Goal: Find specific page/section: Find specific page/section

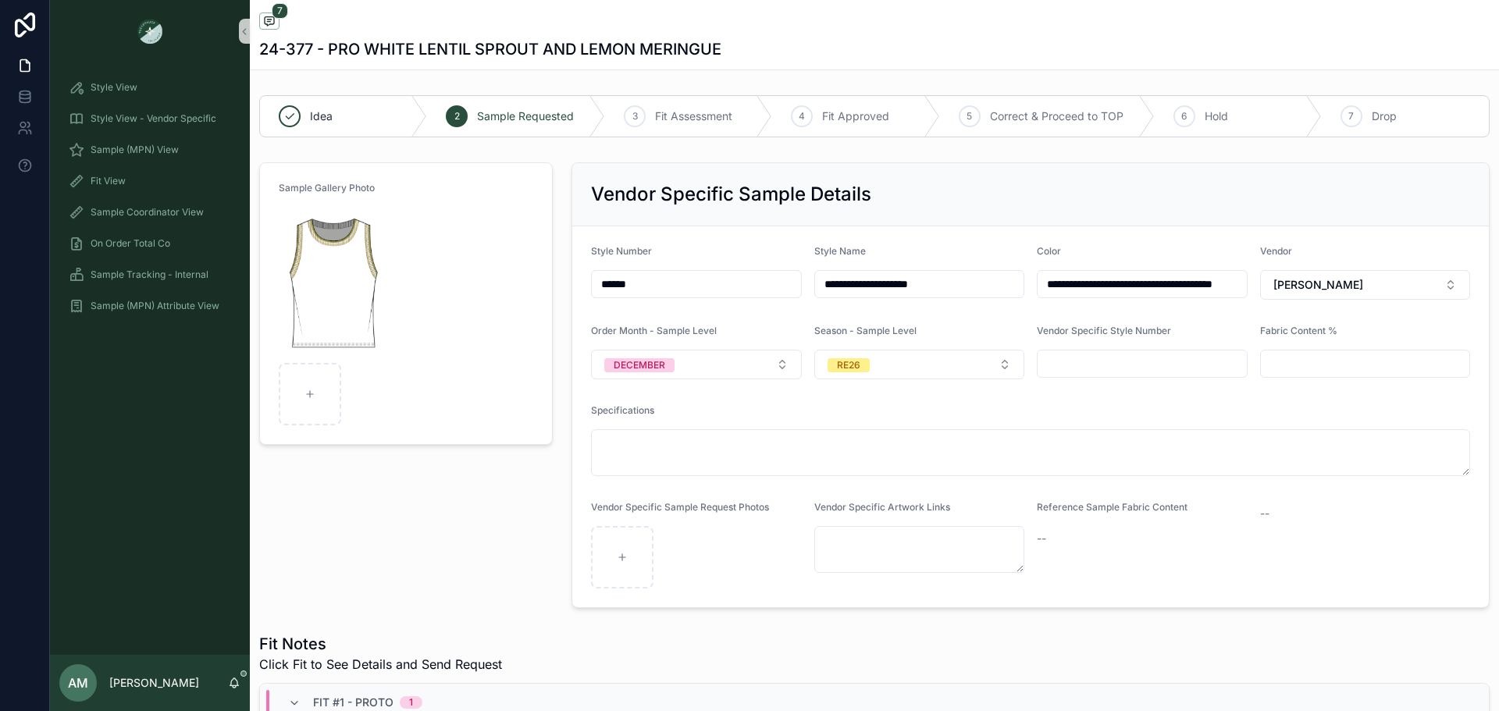
scroll to position [332, 0]
click at [178, 155] on span "Sample (MPN) View" at bounding box center [135, 150] width 88 height 12
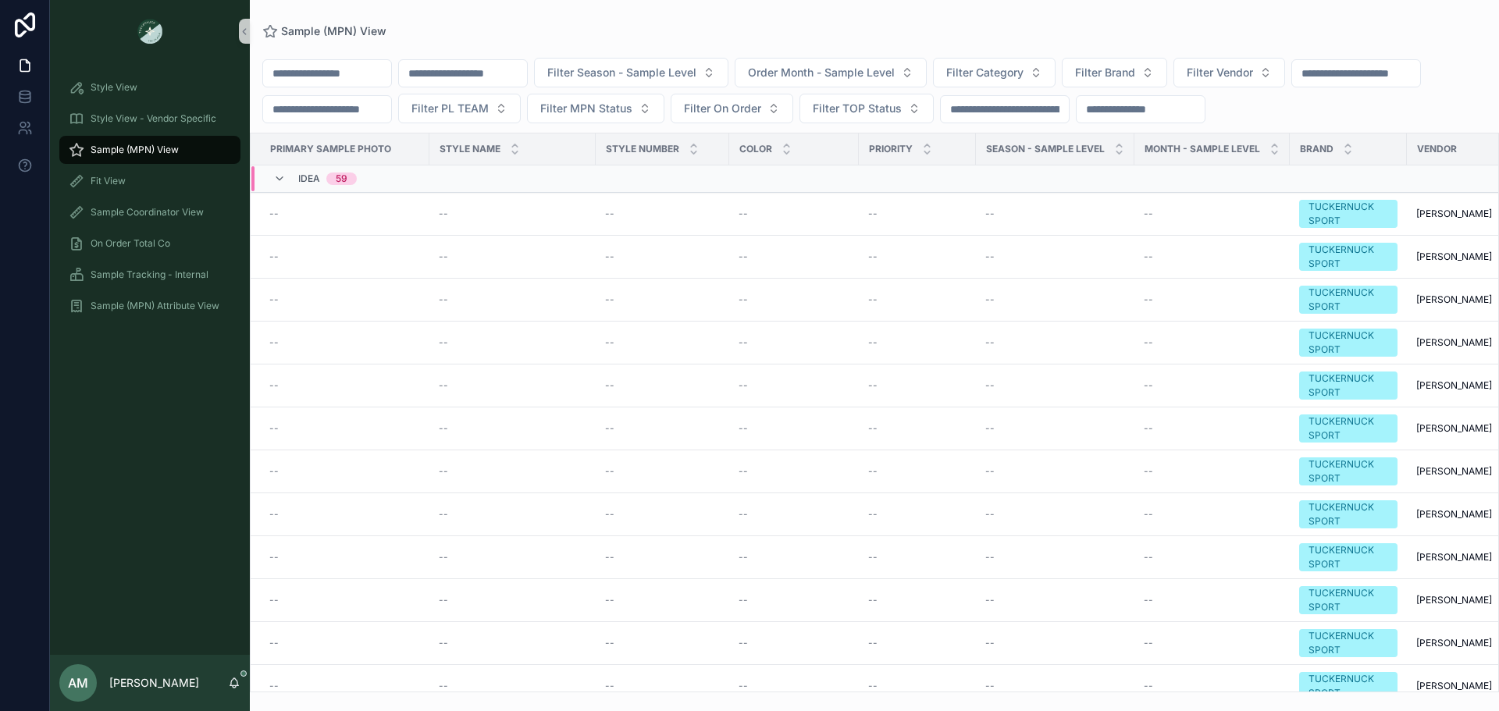
click at [511, 69] on input "scrollable content" at bounding box center [463, 73] width 128 height 22
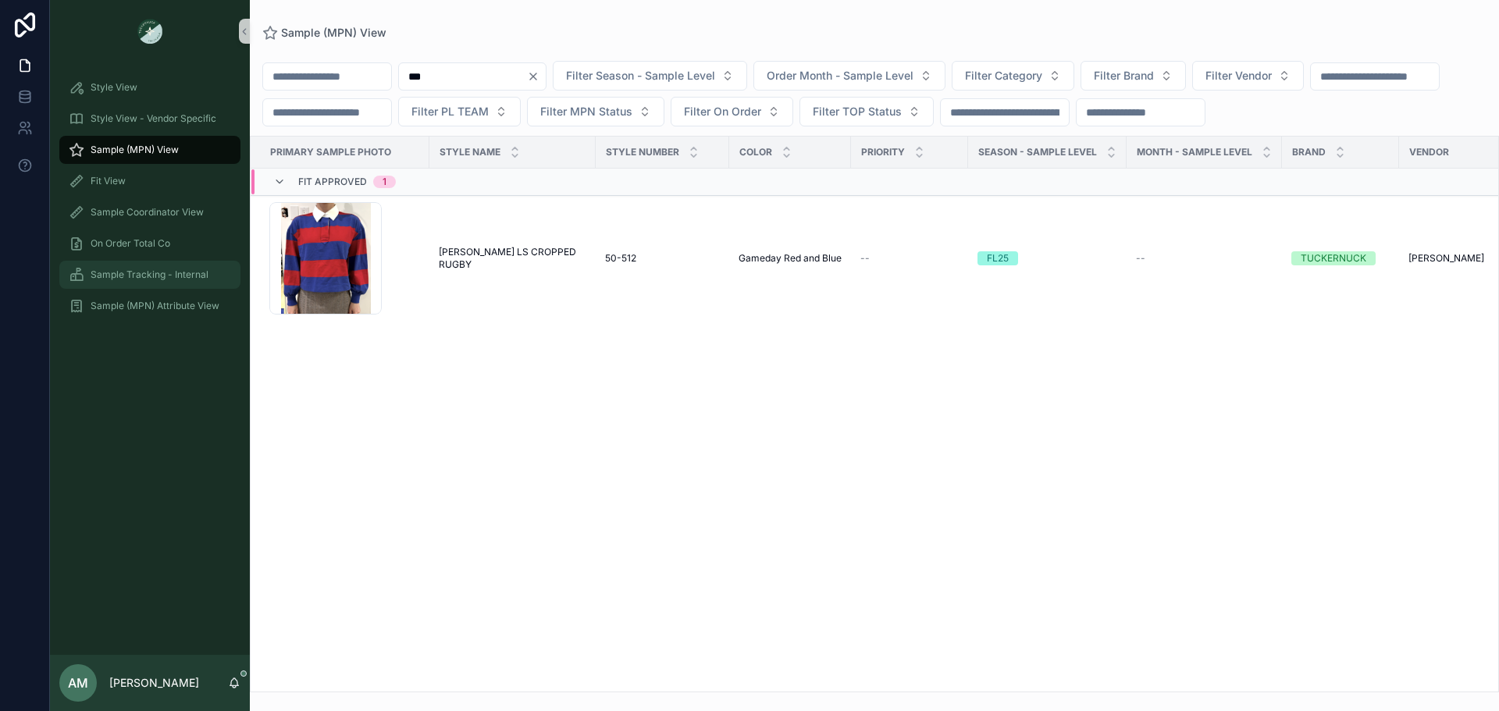
type input "***"
click at [159, 267] on div "Sample Tracking - Internal" at bounding box center [150, 274] width 162 height 25
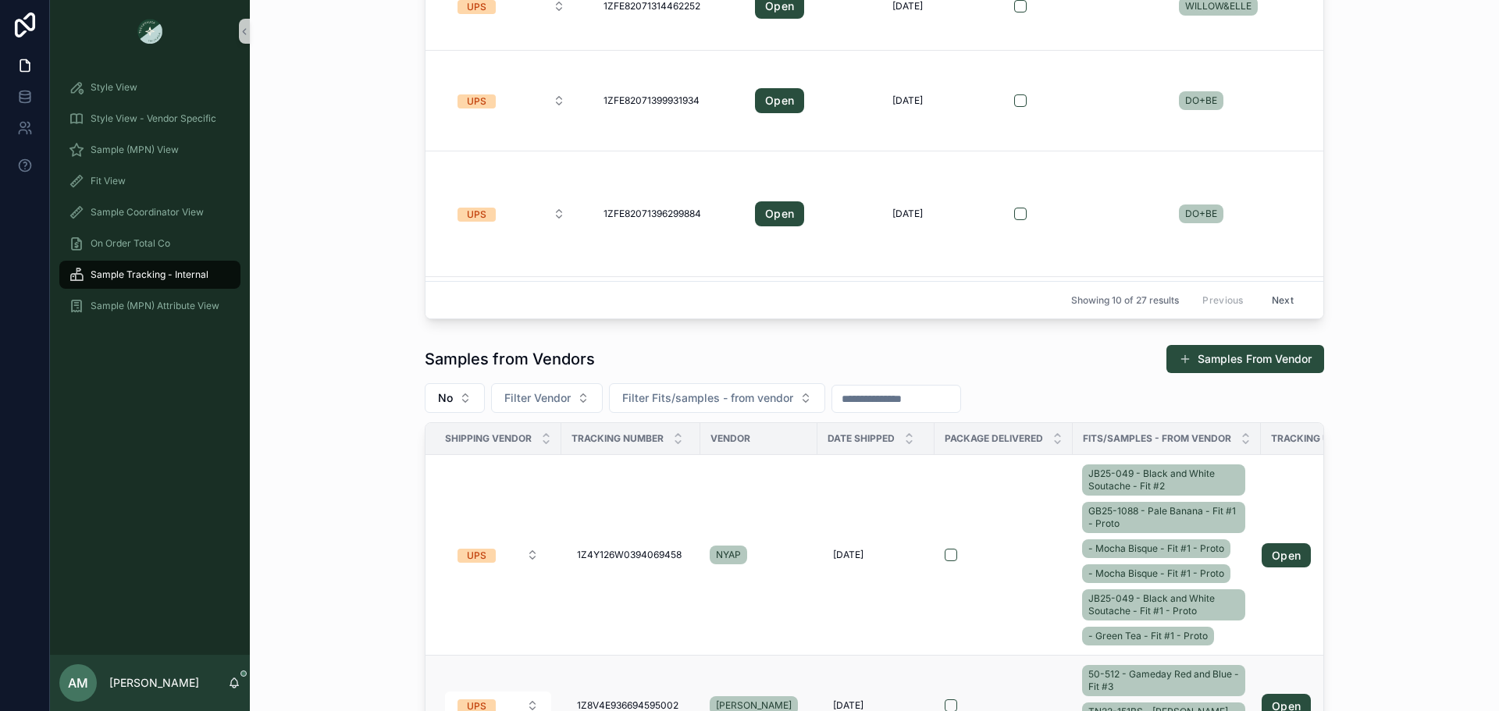
scroll to position [234, 0]
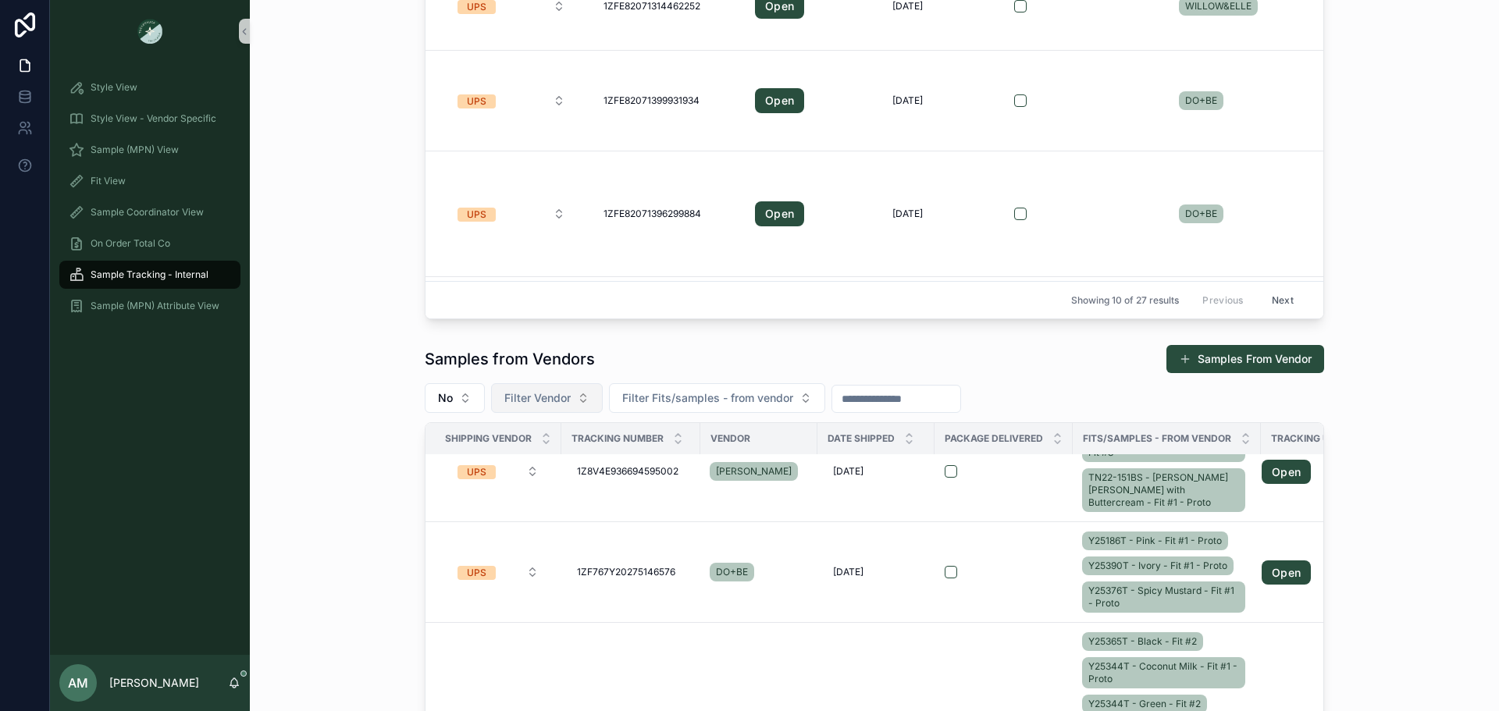
click at [565, 404] on span "Filter Vendor" at bounding box center [537, 398] width 66 height 16
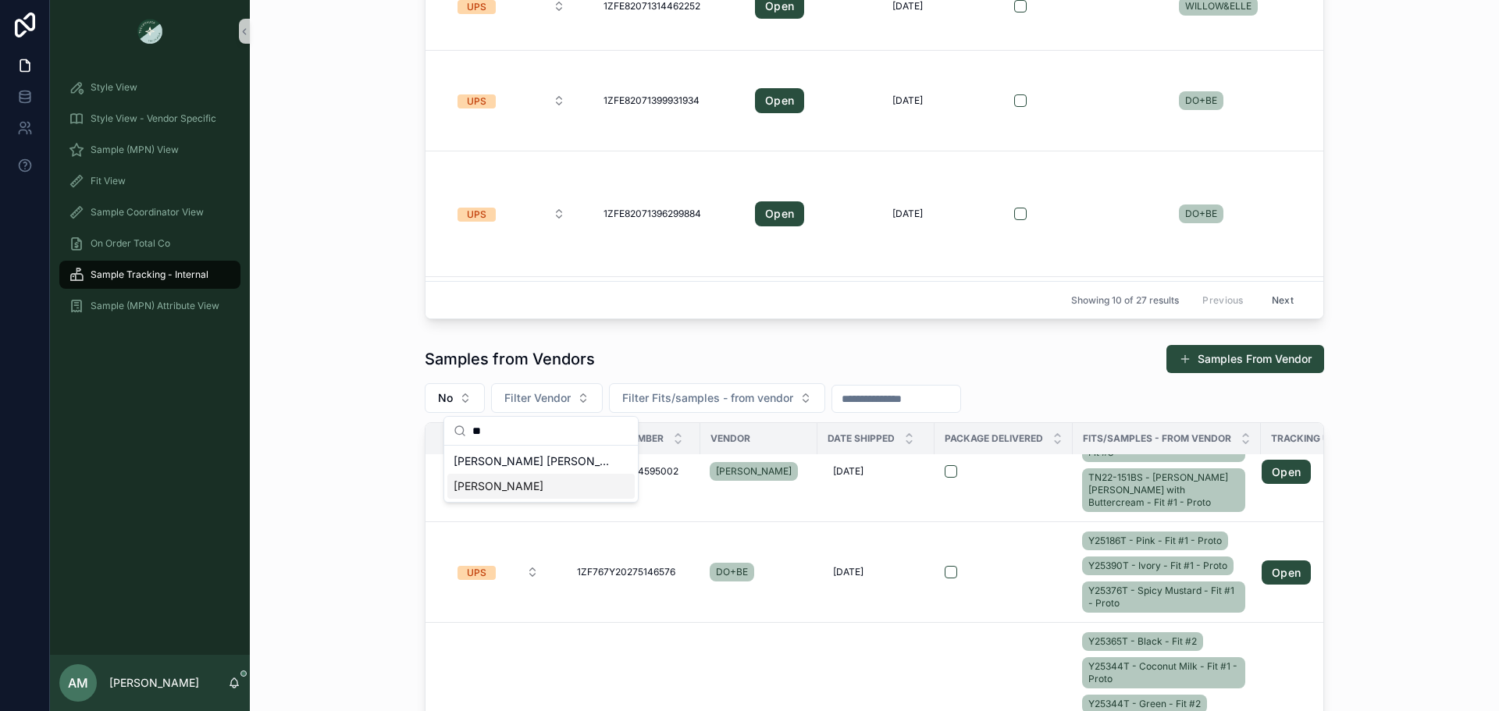
type input "**"
click at [547, 493] on div "[PERSON_NAME]" at bounding box center [540, 486] width 187 height 25
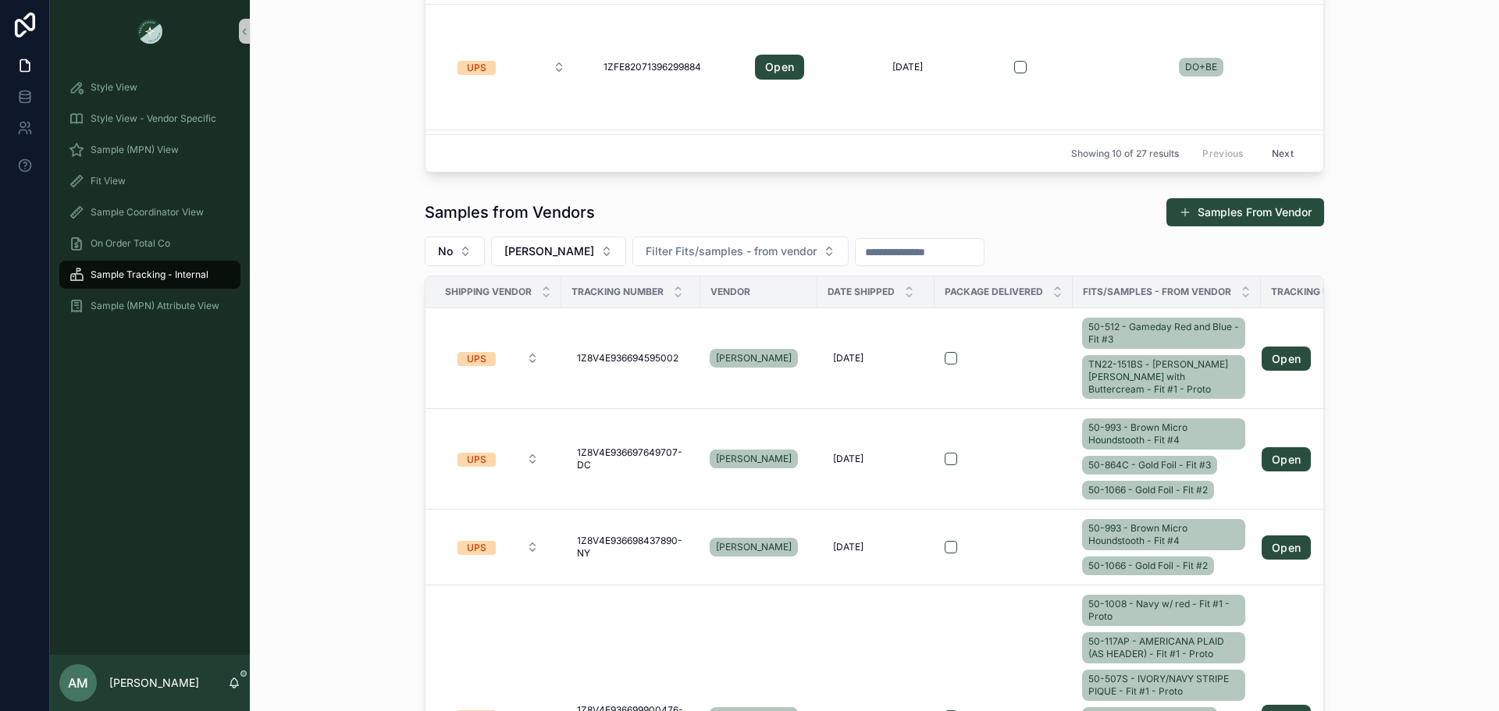
scroll to position [537, 0]
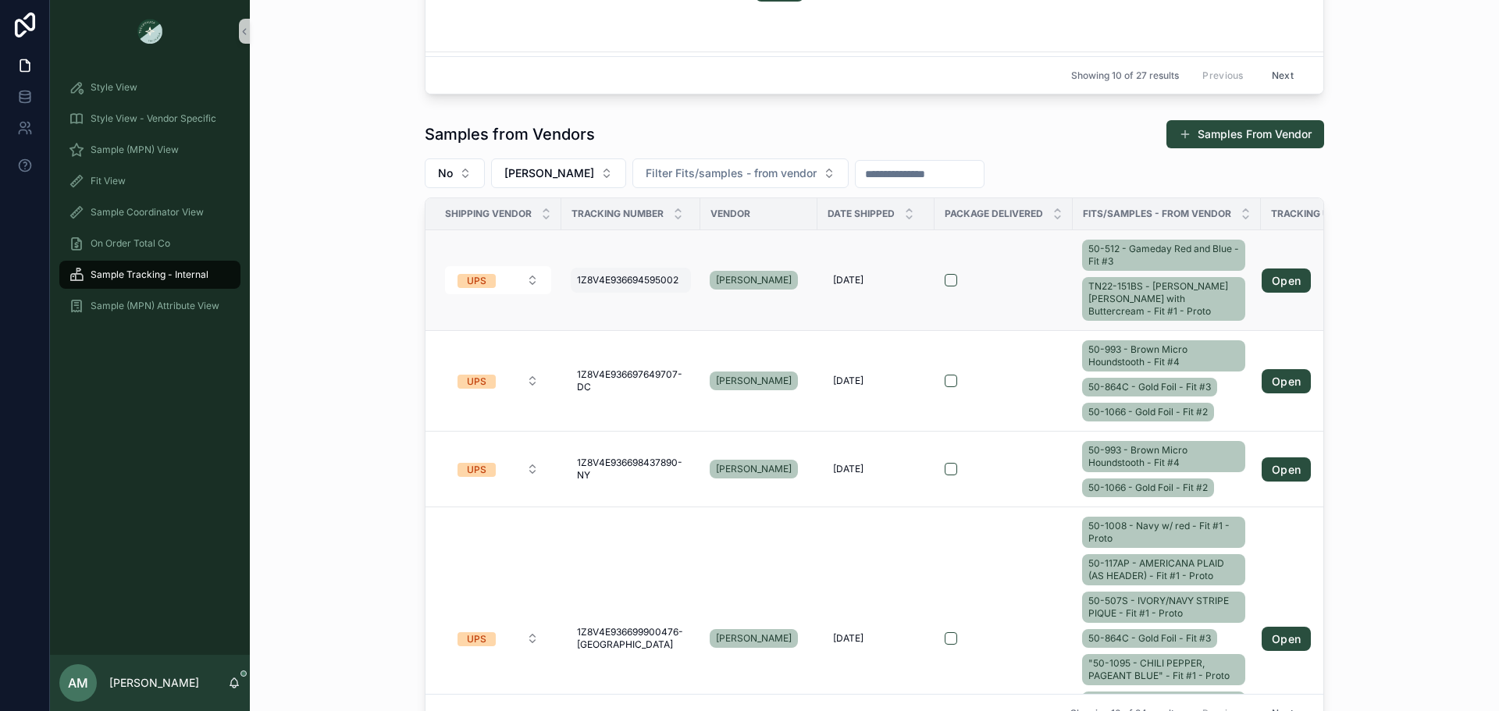
click at [664, 283] on span "1Z8V4E936694595002" at bounding box center [628, 280] width 102 height 12
drag, startPoint x: 702, startPoint y: 306, endPoint x: 582, endPoint y: 306, distance: 120.2
click at [582, 306] on input "**********" at bounding box center [648, 303] width 148 height 22
click at [317, 122] on div "Samples from Vendors Samples From Vendor No [PERSON_NAME] Filter Fits/samples -…" at bounding box center [874, 425] width 1224 height 625
click at [122, 157] on div "Sample (MPN) View" at bounding box center [150, 149] width 162 height 25
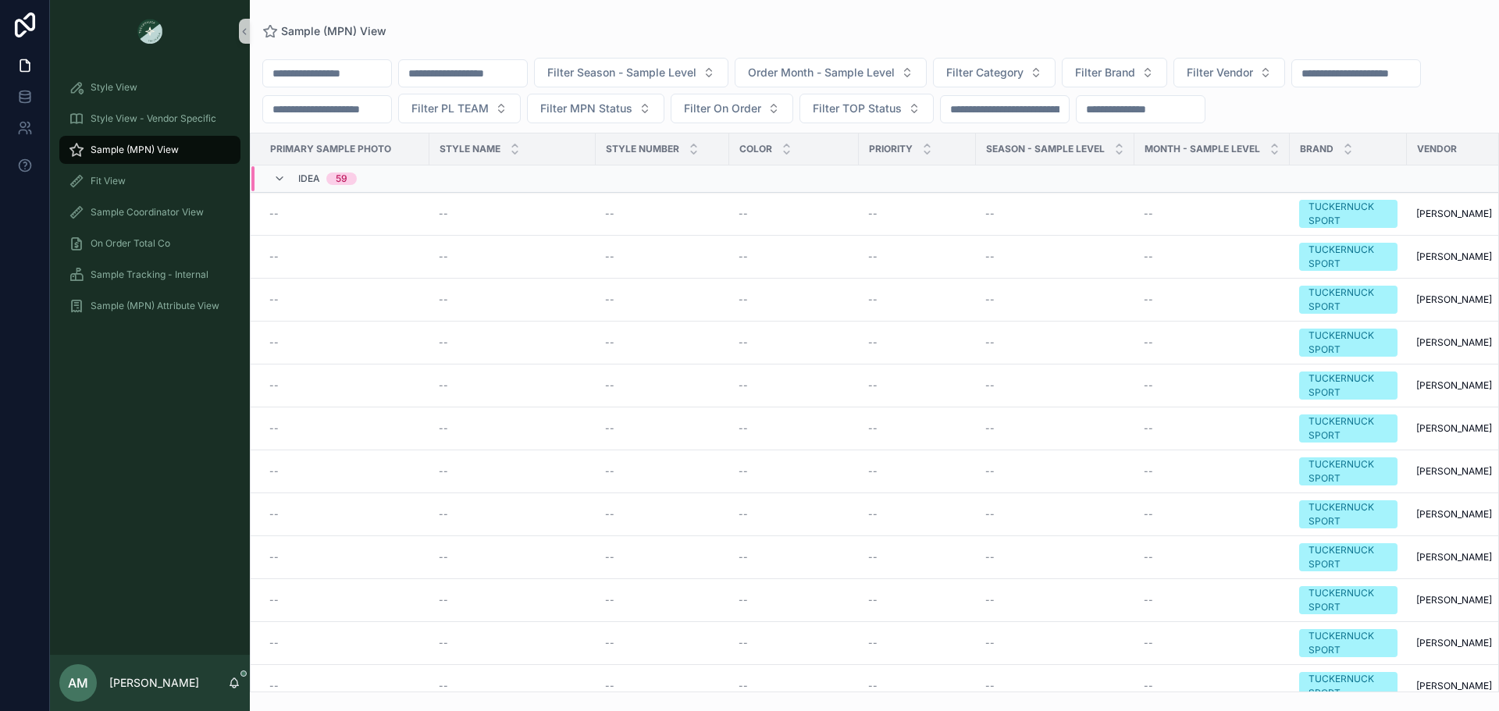
click at [476, 79] on input "scrollable content" at bounding box center [463, 73] width 128 height 22
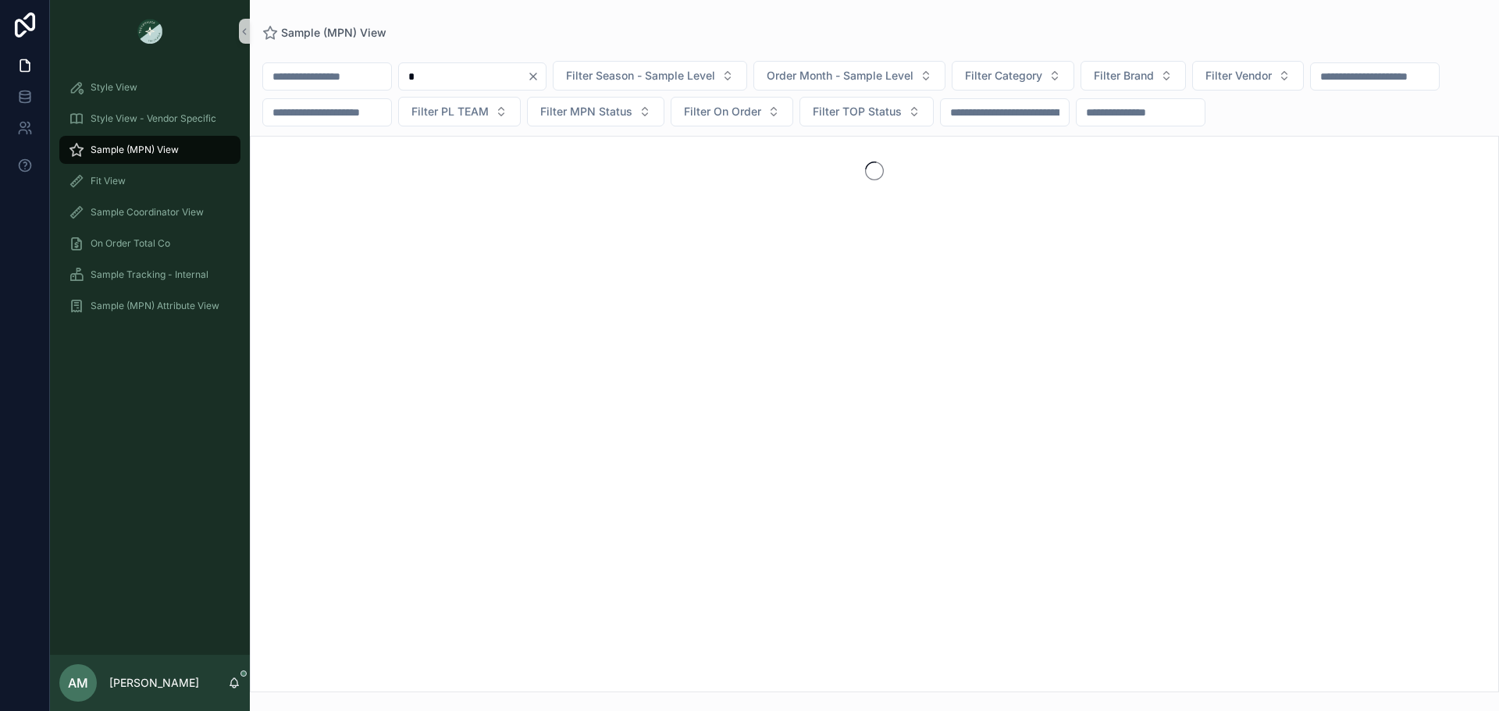
type input "*"
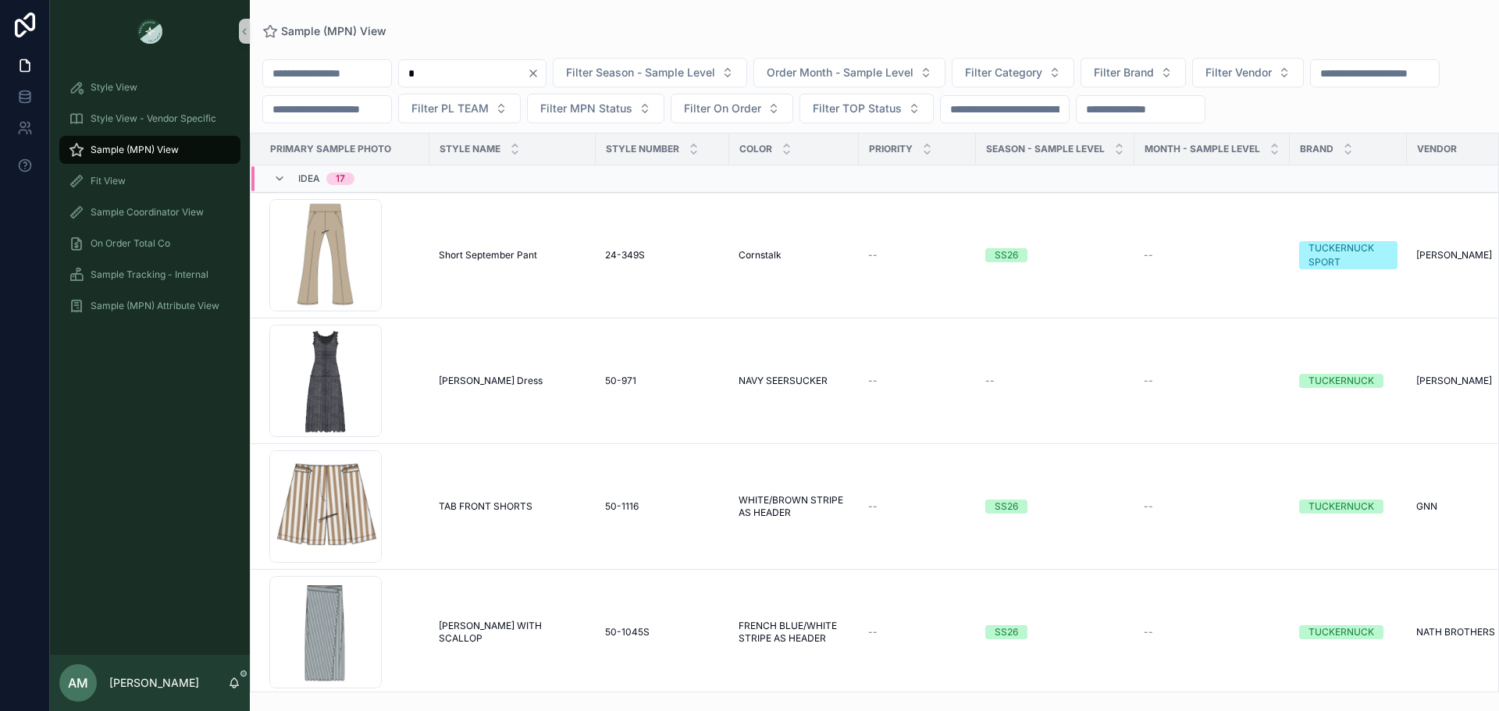
click at [540, 79] on icon "Clear" at bounding box center [533, 73] width 12 height 12
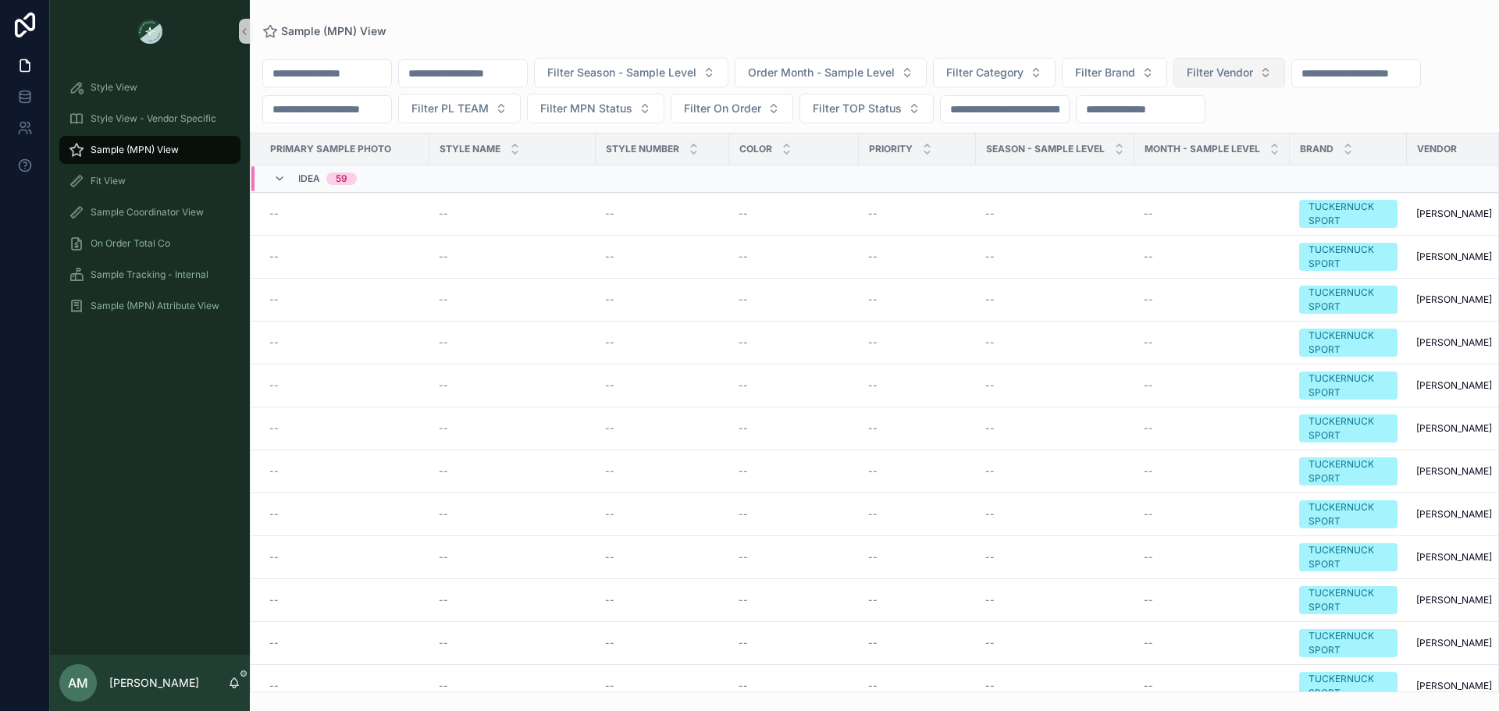
click at [1253, 70] on span "Filter Vendor" at bounding box center [1220, 73] width 66 height 16
type input "**"
click at [1255, 138] on div "RXA" at bounding box center [1308, 135] width 187 height 25
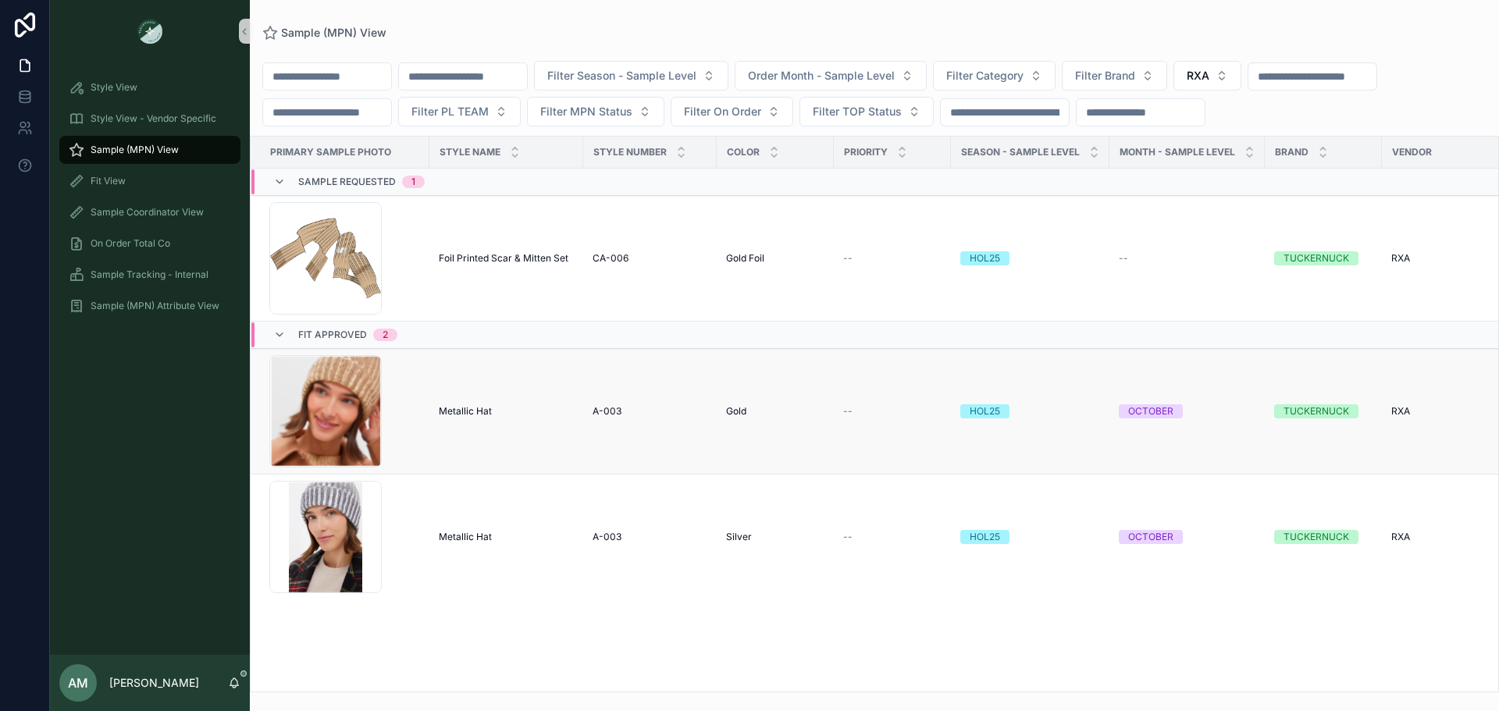
click at [478, 418] on span "Metallic Hat" at bounding box center [465, 411] width 53 height 12
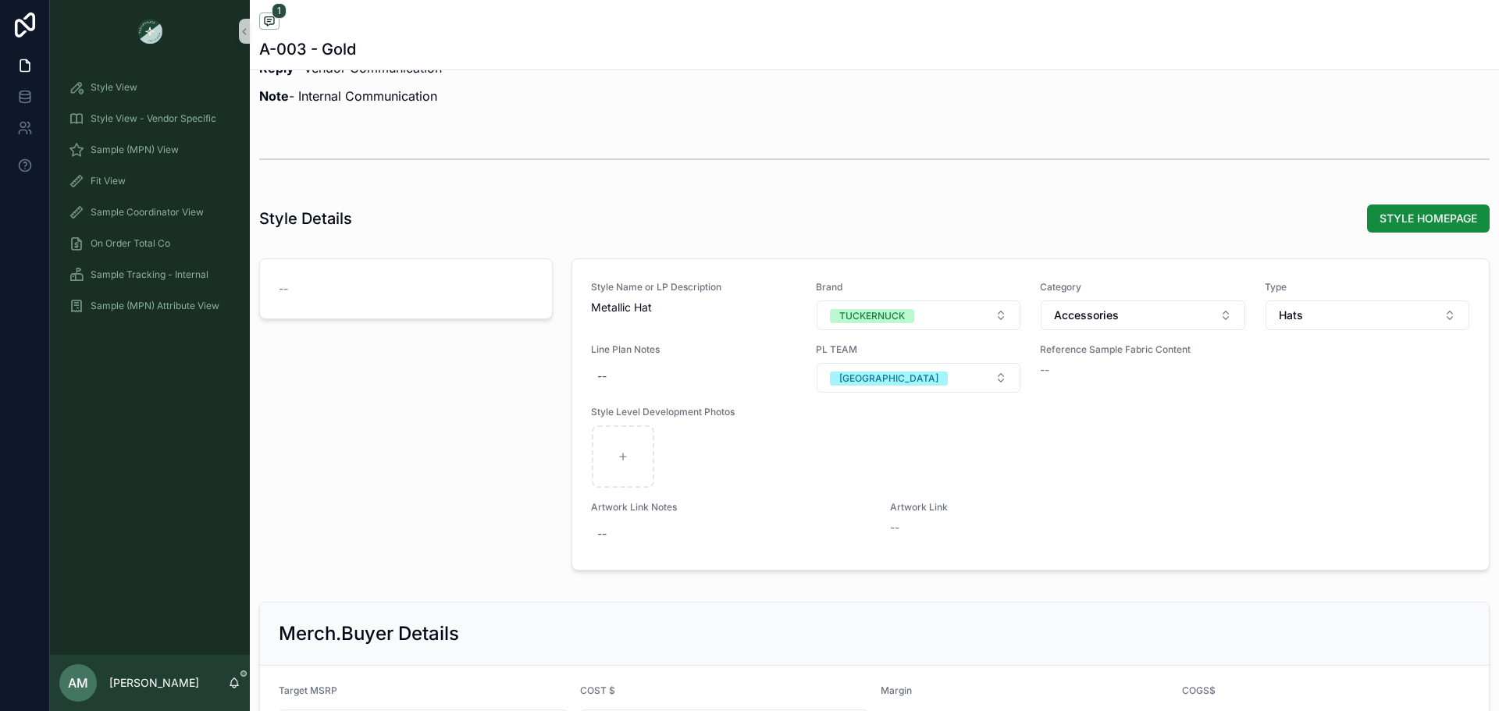
scroll to position [1484, 0]
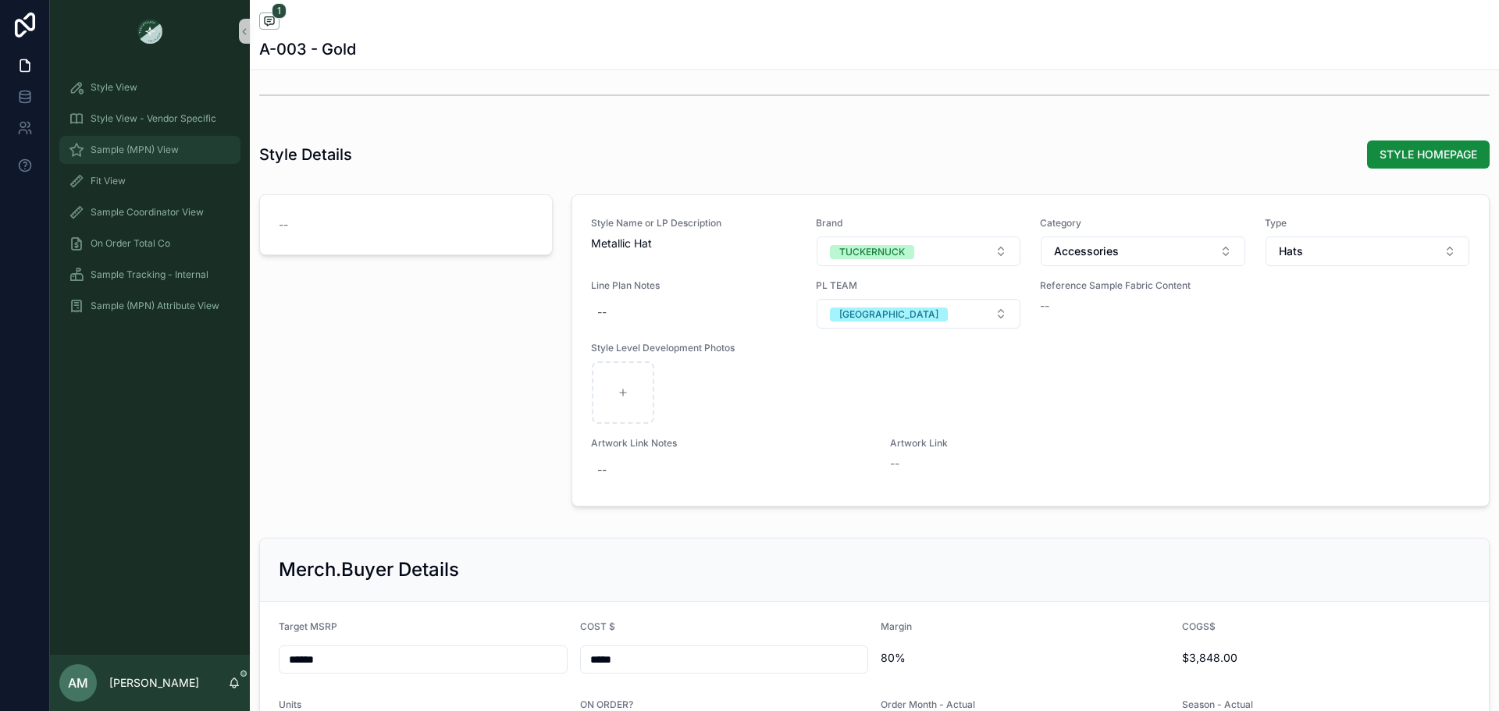
click at [199, 139] on div "Sample (MPN) View" at bounding box center [150, 149] width 162 height 25
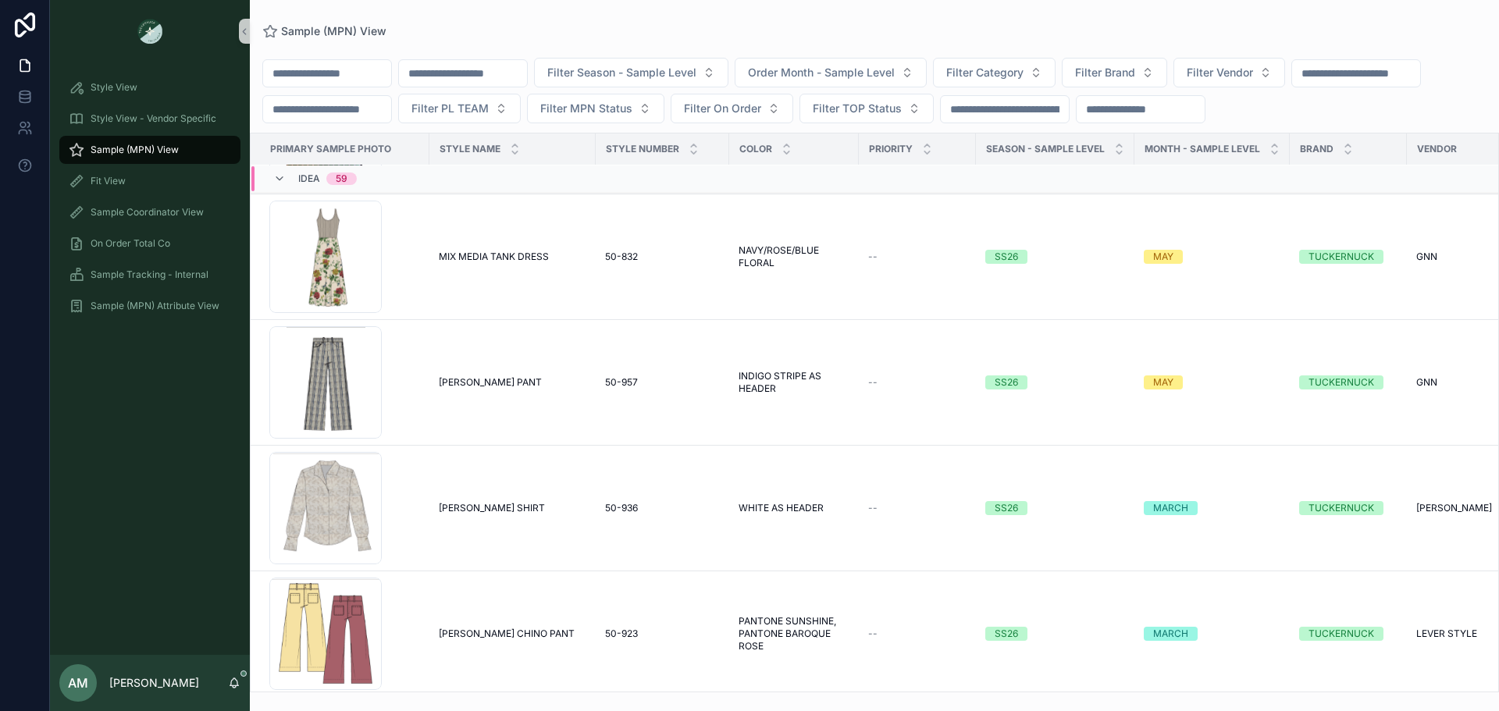
scroll to position [2911, 0]
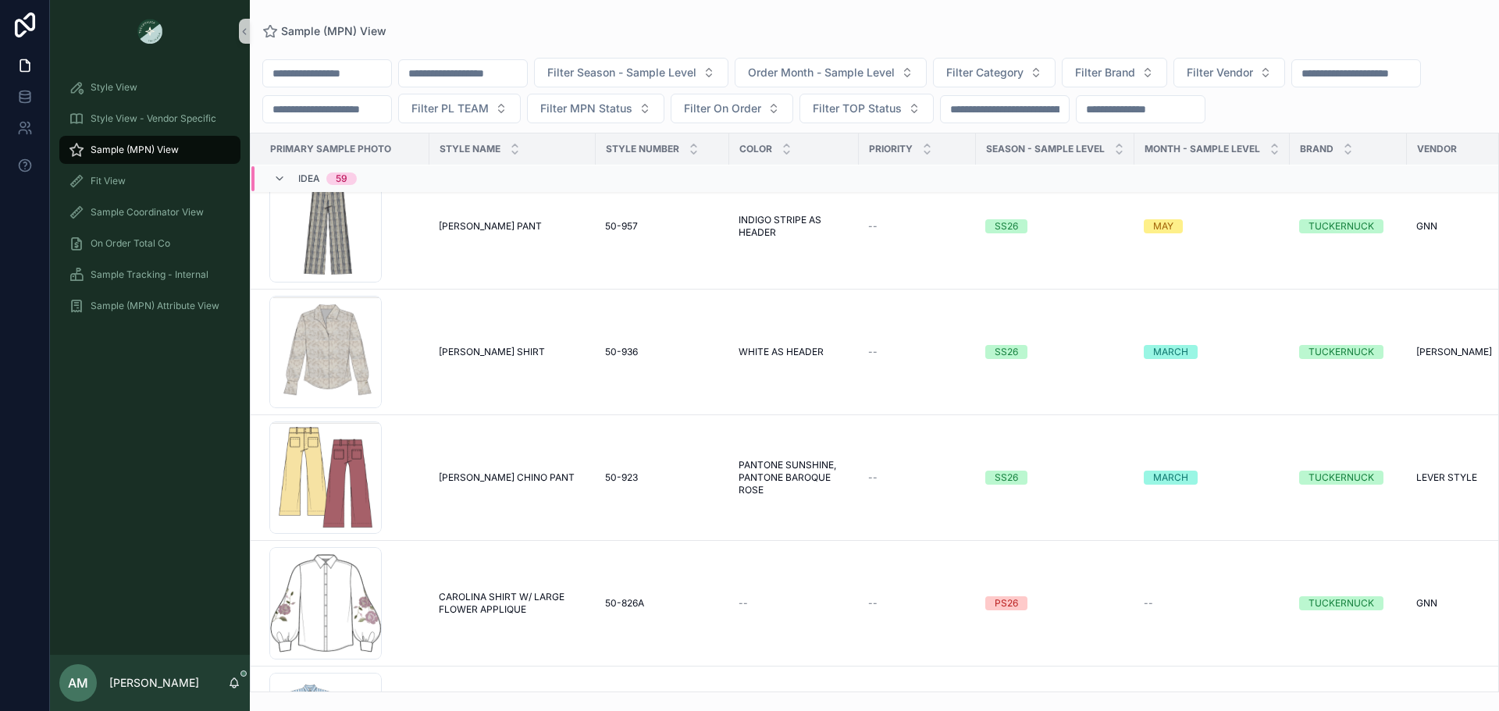
click at [1304, 54] on div "Filter Season - Sample Level Order Month - Sample Level Filter Category Filter …" at bounding box center [874, 364] width 1249 height 655
click at [1253, 67] on span "Filter Vendor" at bounding box center [1220, 73] width 66 height 16
type input "***"
click at [1314, 144] on div "GNN" at bounding box center [1308, 135] width 187 height 25
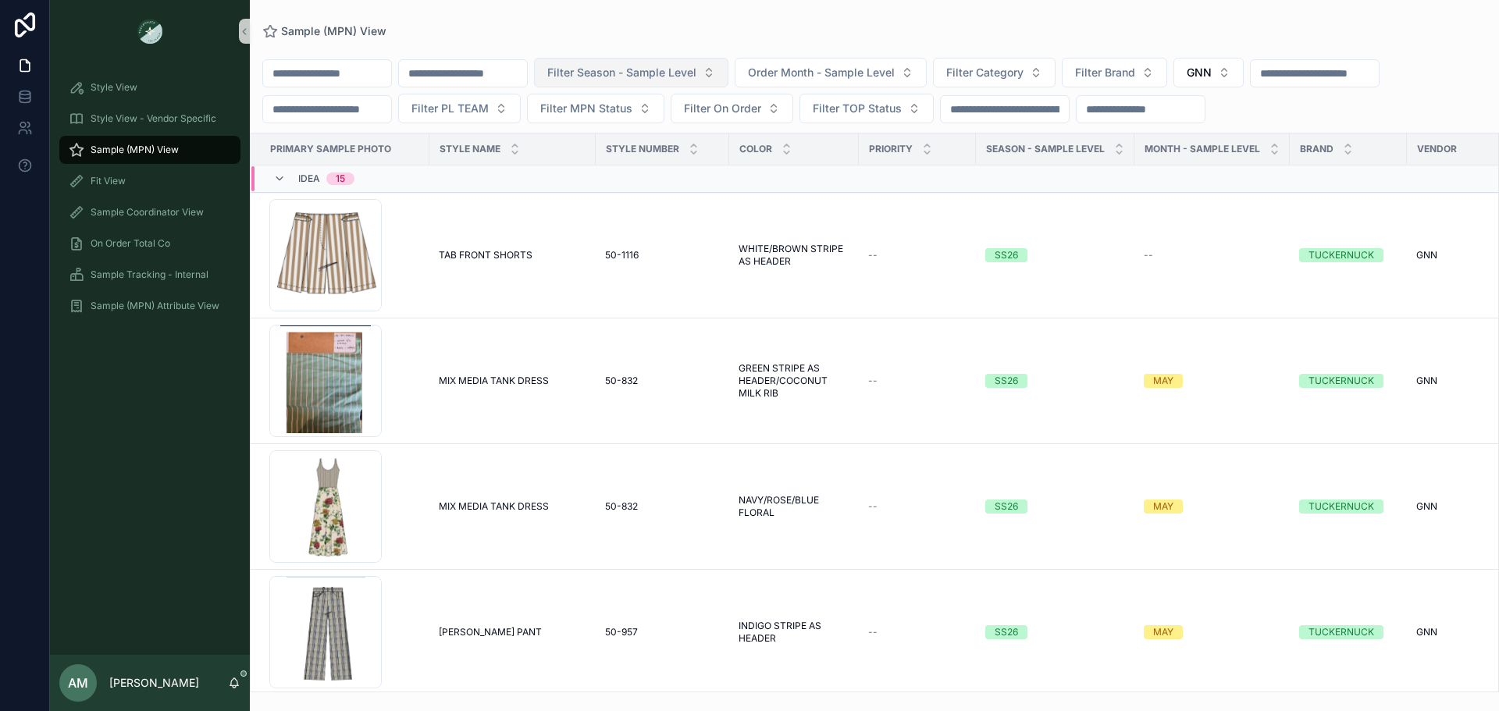
click at [697, 77] on span "Filter Season - Sample Level" at bounding box center [621, 73] width 149 height 16
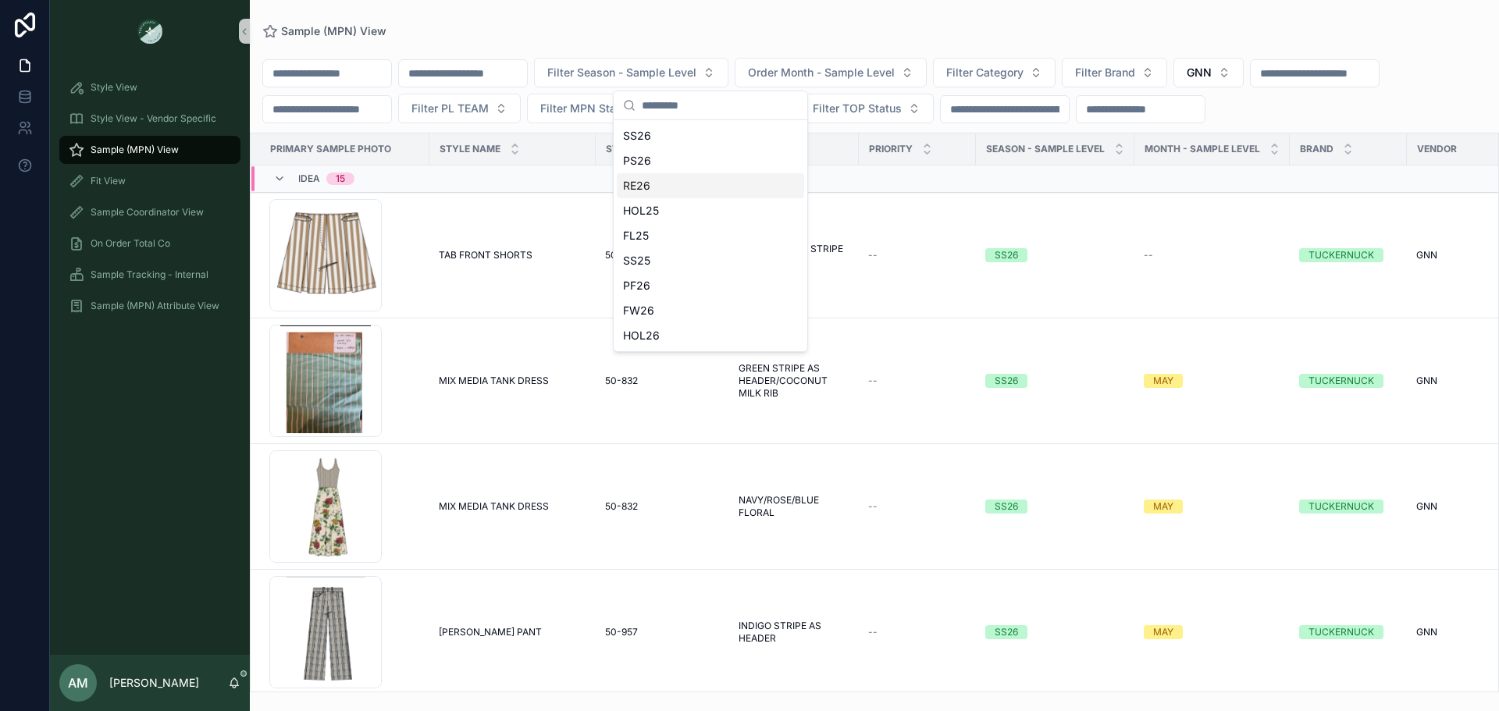
click at [678, 196] on div "RE26" at bounding box center [710, 185] width 187 height 25
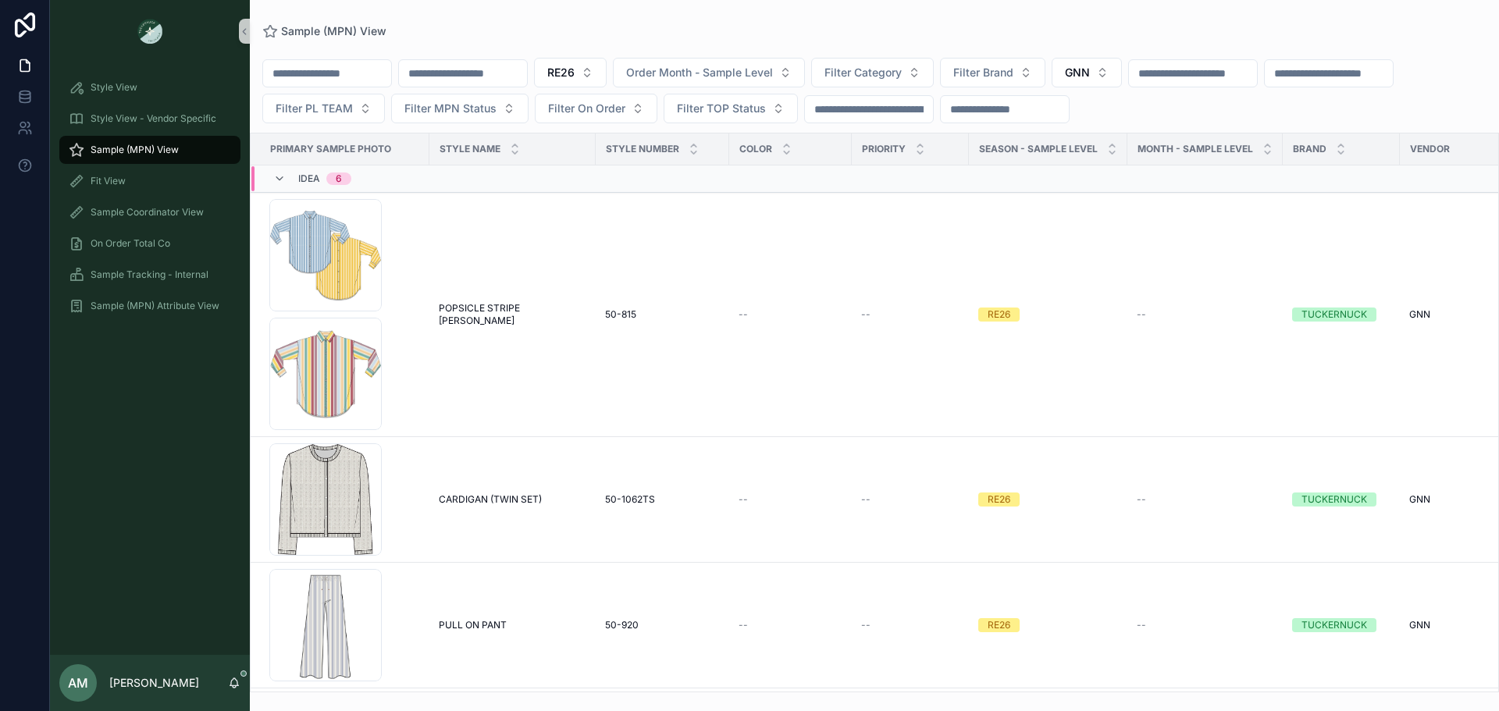
click at [426, 181] on div "Idea 6" at bounding box center [489, 178] width 477 height 25
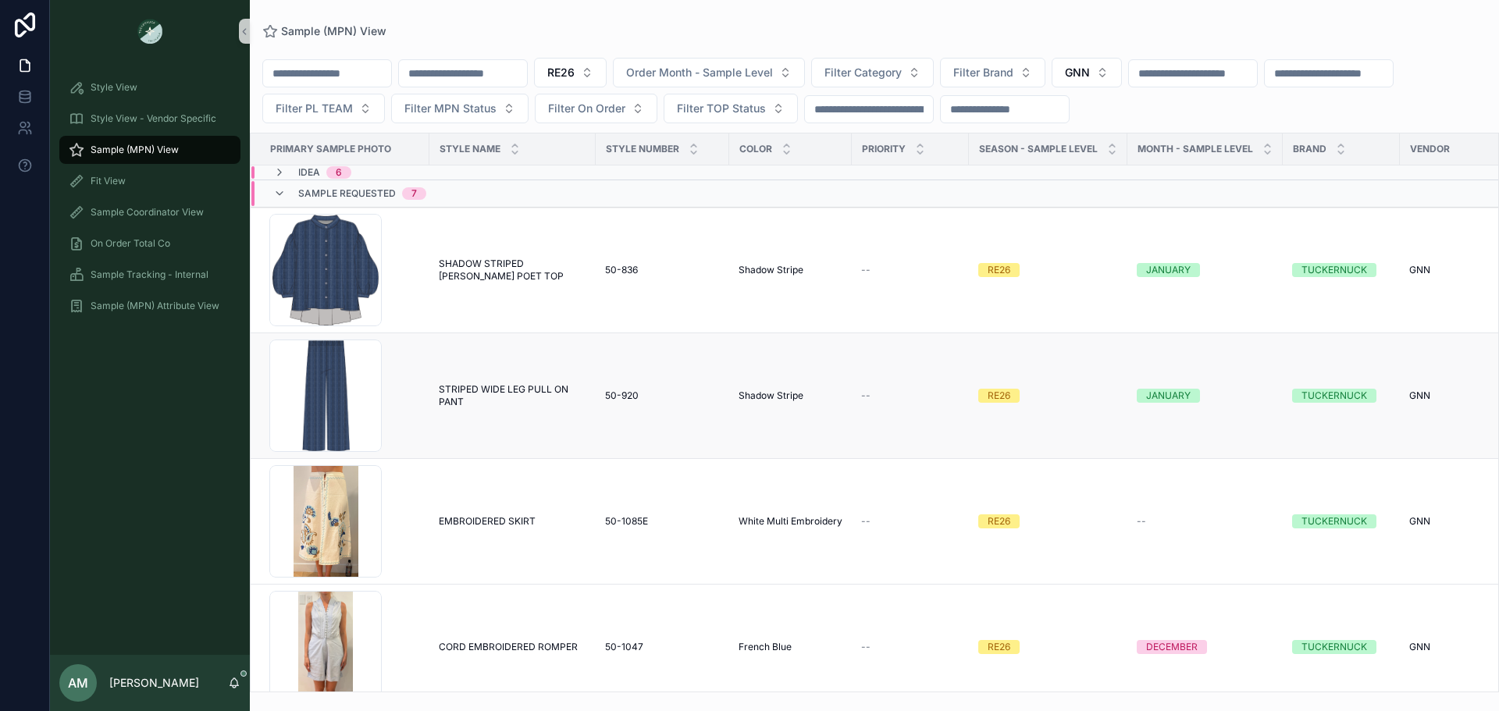
click at [514, 385] on span "STRIPED WIDE LEG PULL ON PANT" at bounding box center [513, 395] width 148 height 25
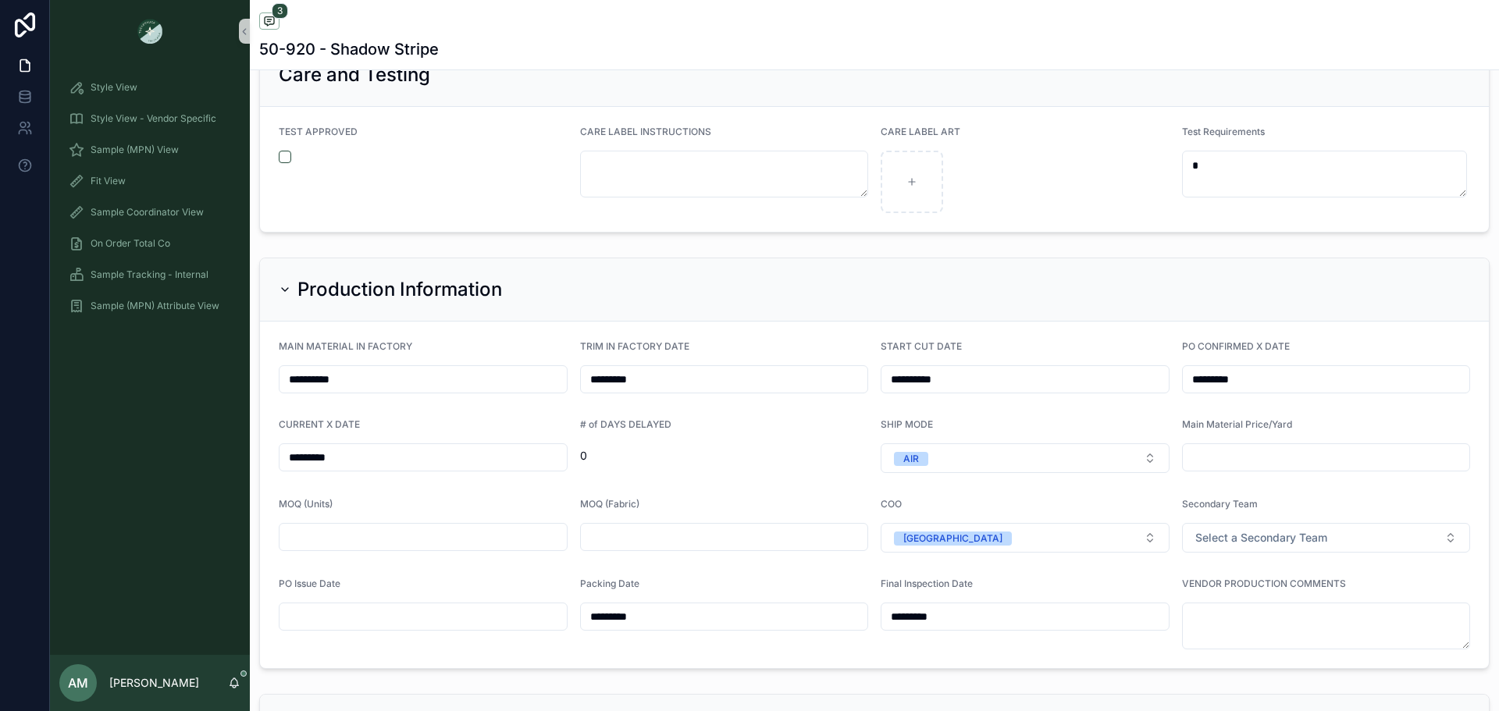
scroll to position [3592, 0]
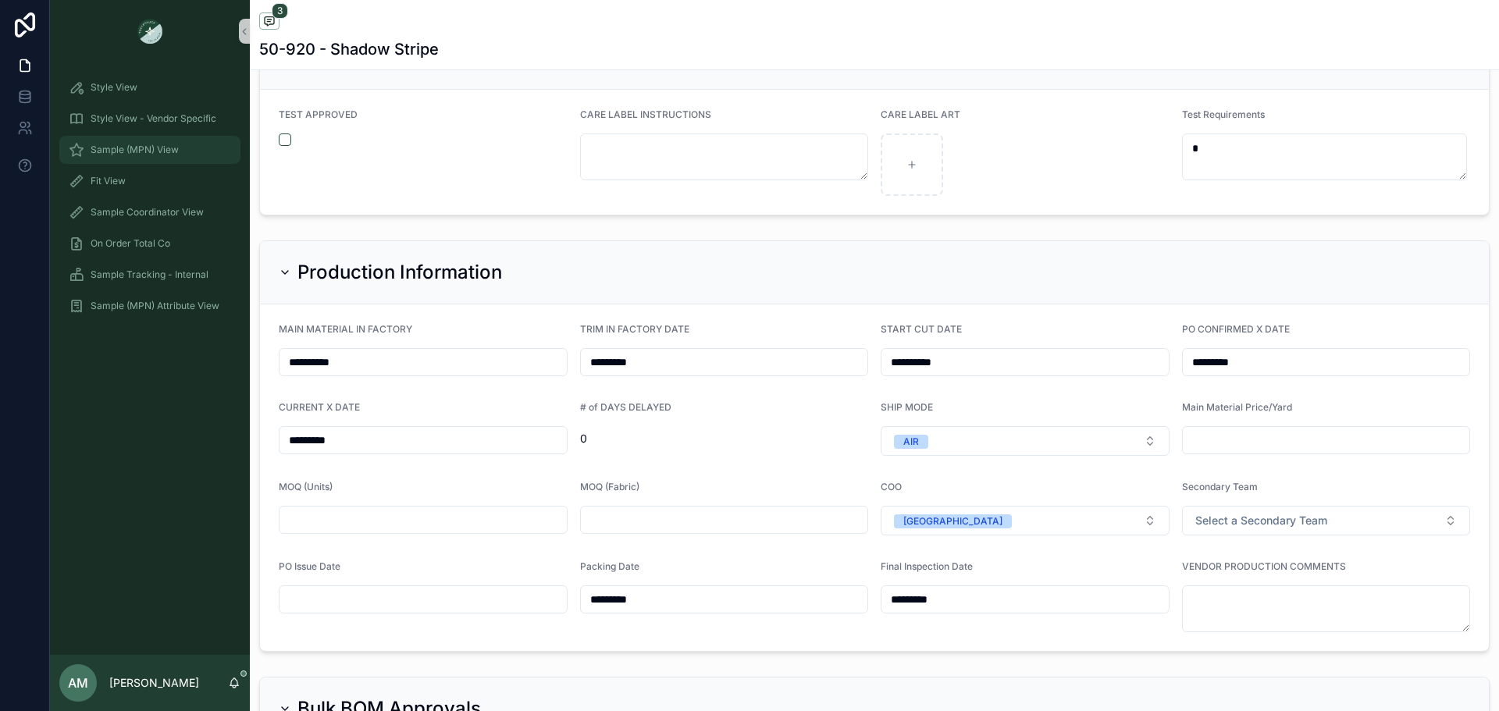
click at [194, 151] on div "Sample (MPN) View" at bounding box center [150, 149] width 162 height 25
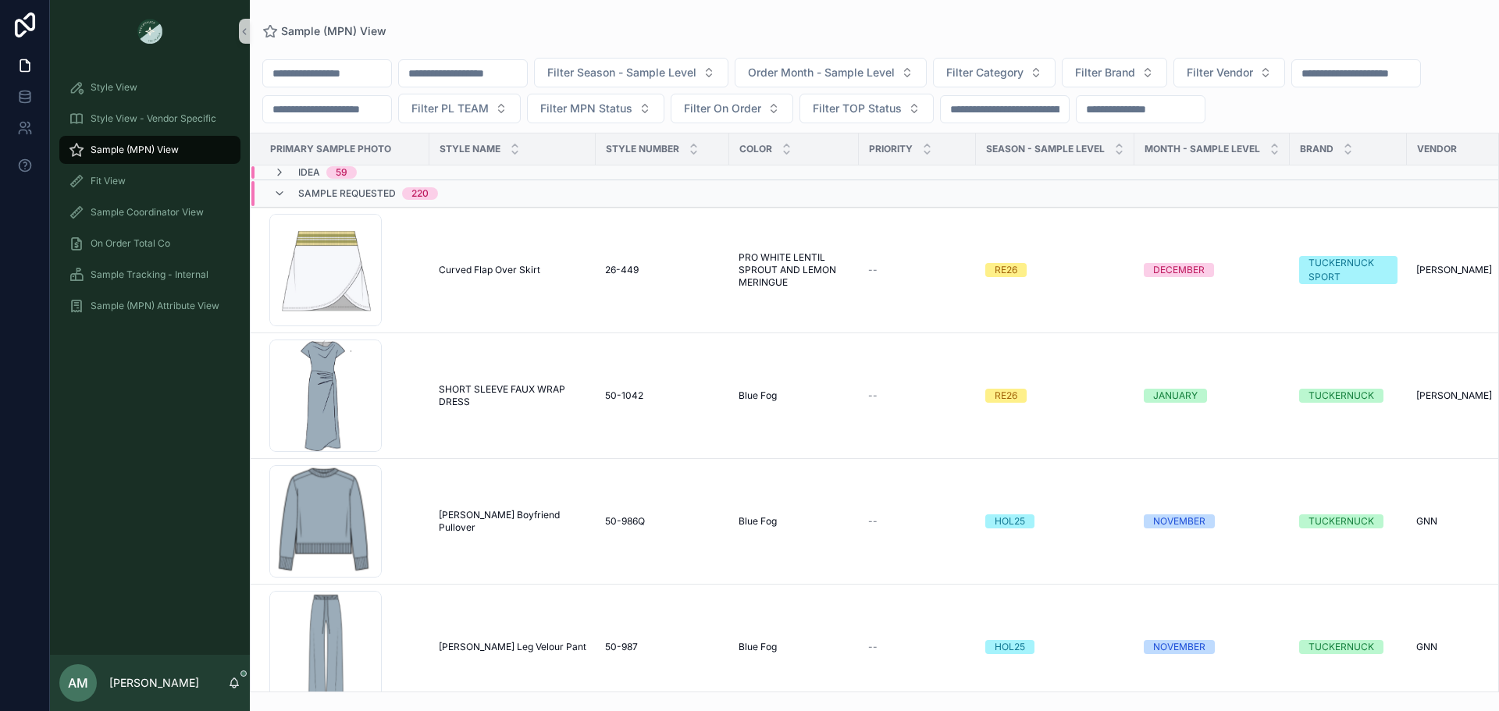
click at [391, 81] on input "scrollable content" at bounding box center [327, 73] width 128 height 22
click at [513, 75] on input "scrollable content" at bounding box center [463, 73] width 128 height 22
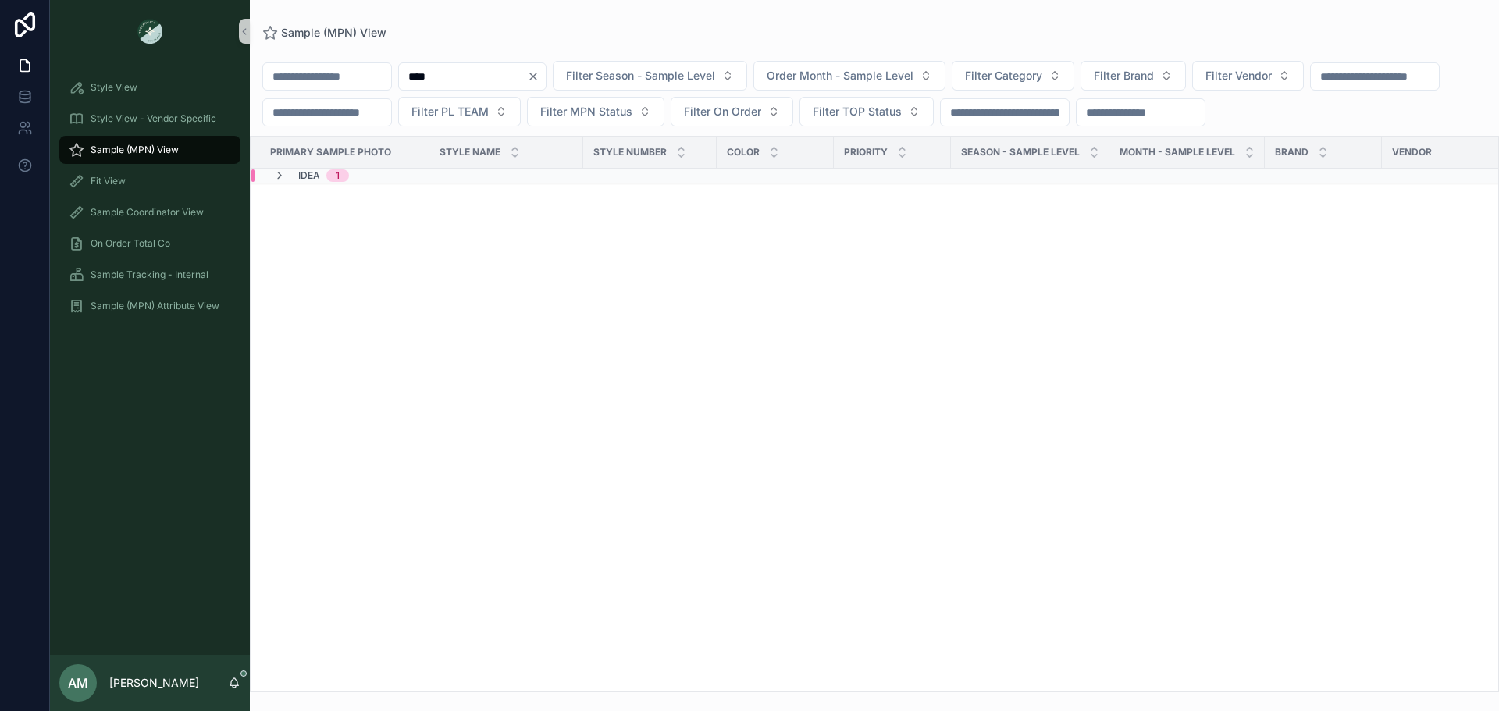
type input "****"
click at [492, 182] on div "Idea 1" at bounding box center [483, 175] width 465 height 12
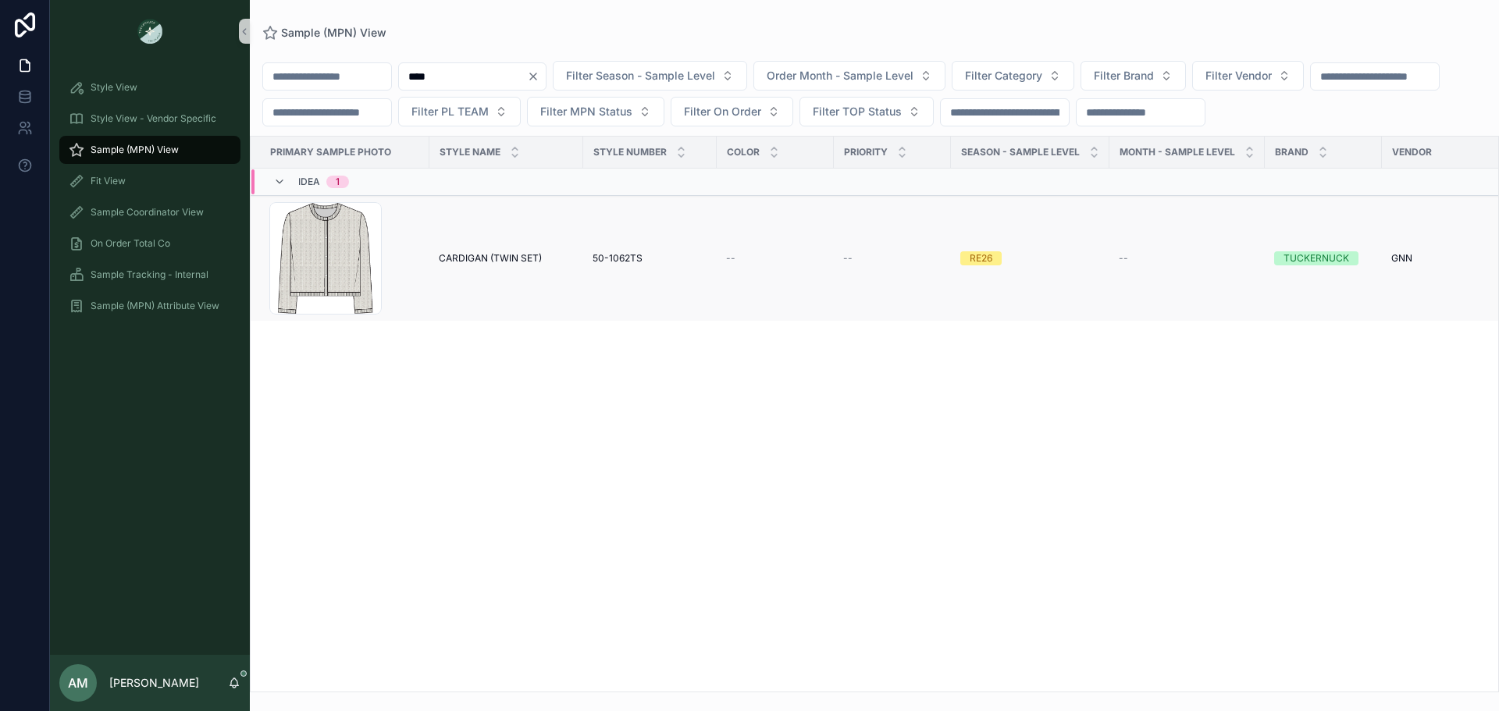
click at [504, 265] on span "CARDIGAN (TWIN SET)" at bounding box center [490, 258] width 103 height 12
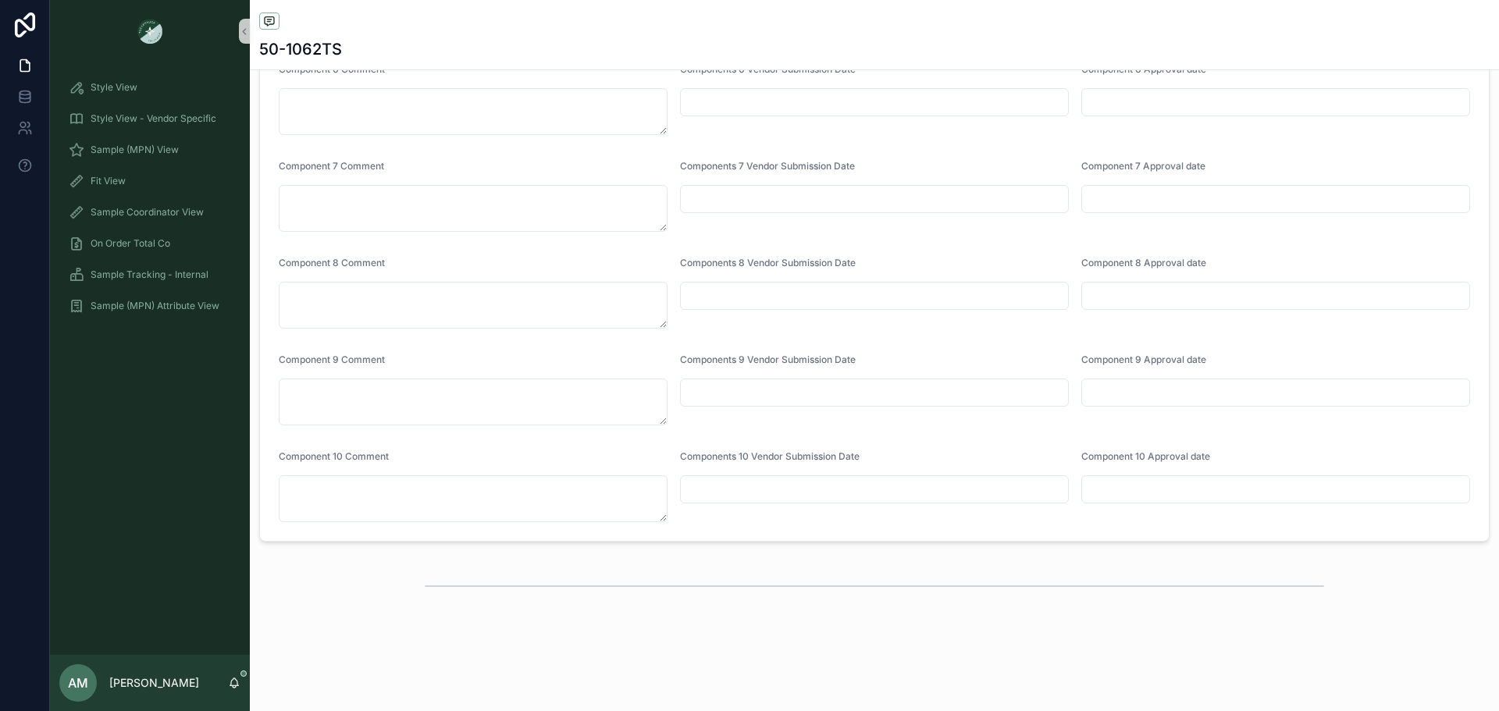
scroll to position [4665, 0]
click at [150, 143] on div "Sample (MPN) View" at bounding box center [150, 149] width 162 height 25
